Goal: Information Seeking & Learning: Learn about a topic

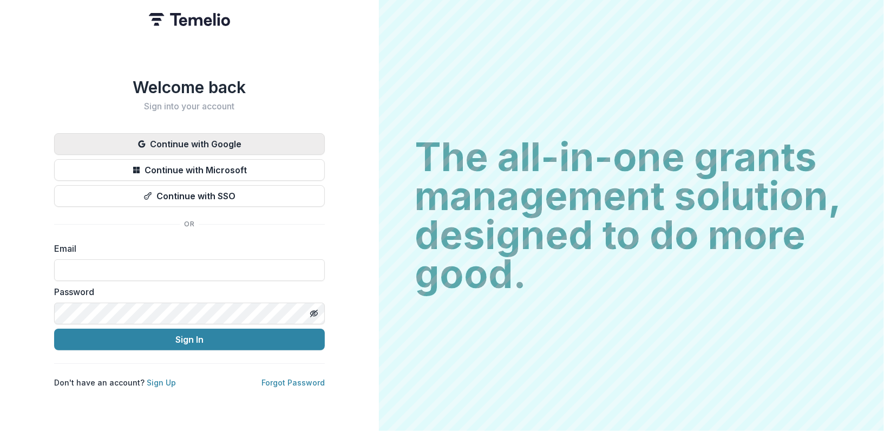
click at [156, 133] on button "Continue with Google" at bounding box center [189, 144] width 271 height 22
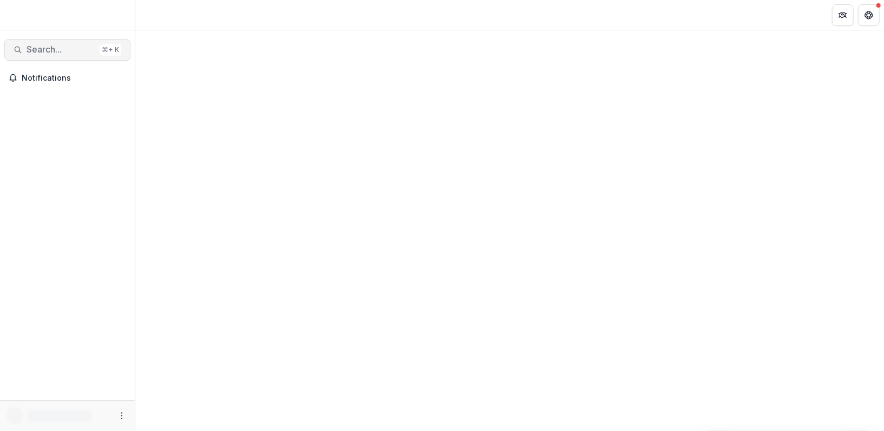
click at [60, 47] on span "Search..." at bounding box center [61, 49] width 69 height 10
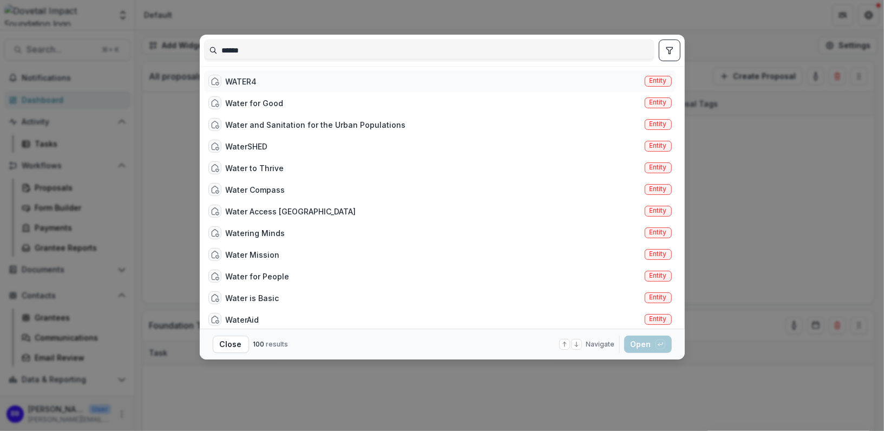
type input "******"
click at [262, 82] on div "WATER4 Entity" at bounding box center [440, 81] width 472 height 22
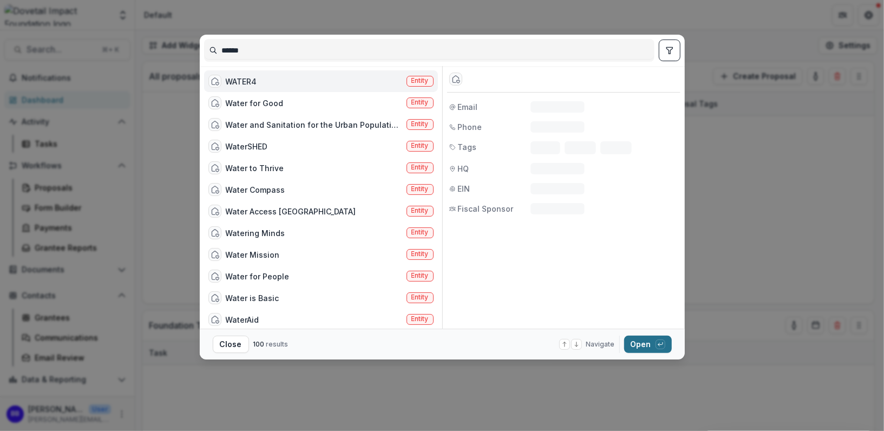
click at [637, 344] on button "Open with enter key" at bounding box center [648, 344] width 48 height 17
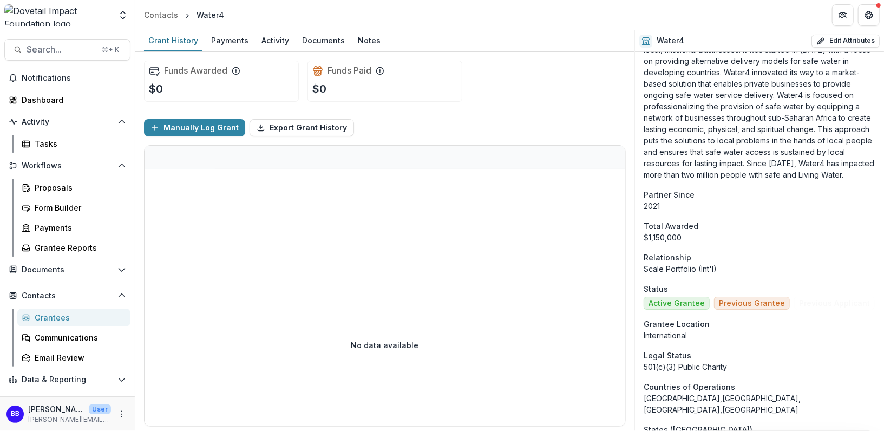
scroll to position [290, 0]
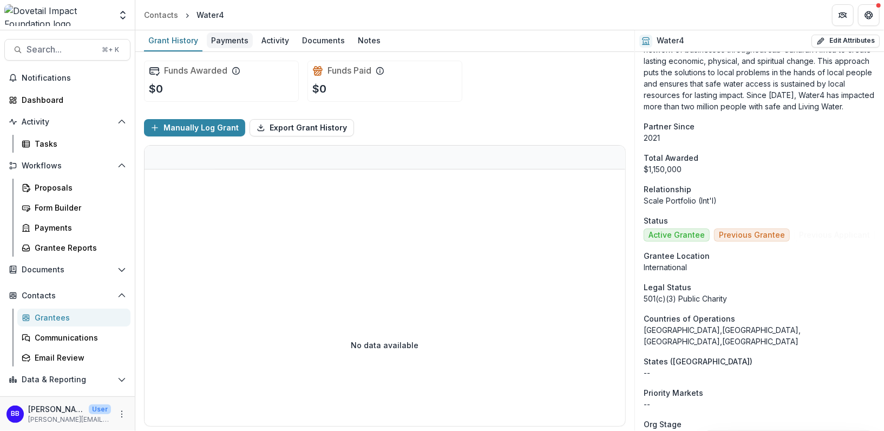
click at [233, 35] on div "Payments" at bounding box center [230, 40] width 46 height 16
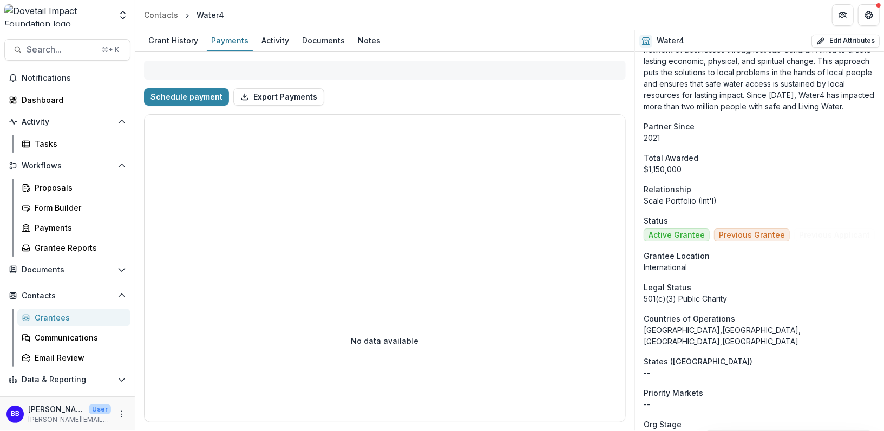
click at [657, 165] on div "$1,150,000" at bounding box center [760, 169] width 232 height 11
